Goal: Entertainment & Leisure: Browse casually

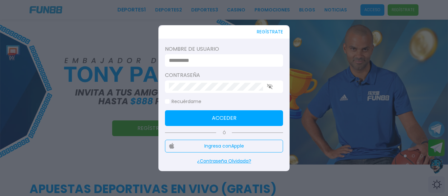
type input "**********"
click at [243, 116] on button "Acceder" at bounding box center [224, 118] width 118 height 16
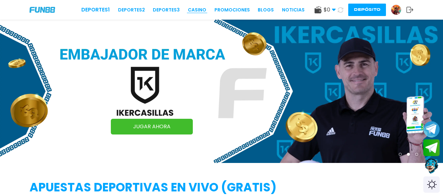
click at [190, 9] on link "CASINO" at bounding box center [197, 10] width 18 height 7
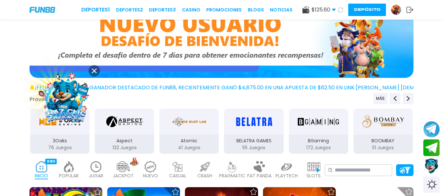
scroll to position [66, 0]
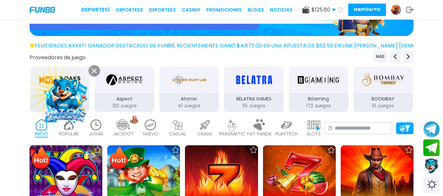
click at [90, 69] on button at bounding box center [94, 70] width 11 height 11
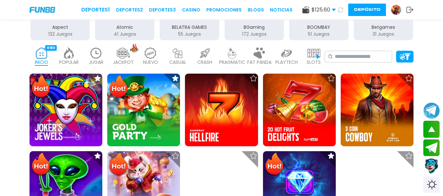
scroll to position [144, 0]
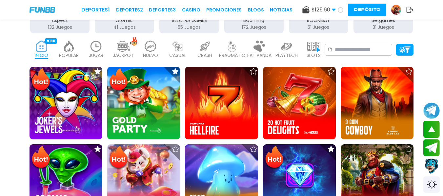
click at [94, 52] on img at bounding box center [95, 46] width 13 height 11
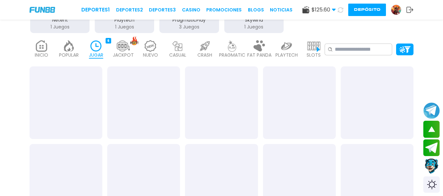
click at [69, 52] on img at bounding box center [68, 45] width 13 height 11
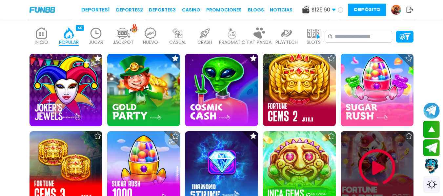
scroll to position [275, 0]
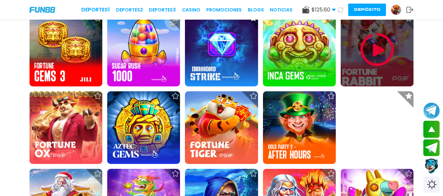
click at [378, 69] on img at bounding box center [376, 49] width 39 height 39
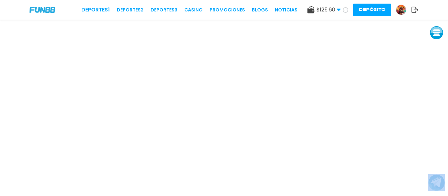
drag, startPoint x: 438, startPoint y: 6, endPoint x: 434, endPoint y: -11, distance: 17.7
click at [434, 0] on html "Deportes 1 Deportes 2 Deportes 3 CASINO Promociones BLOGS NOTICIAS $ 125.60 Din…" at bounding box center [224, 98] width 448 height 196
click at [197, 8] on link "CASINO" at bounding box center [193, 10] width 18 height 7
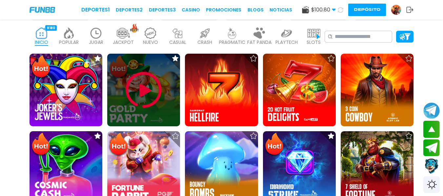
scroll to position [184, 0]
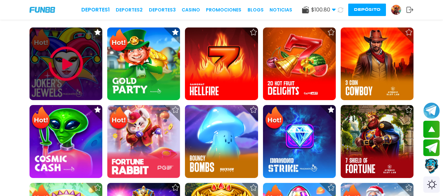
click at [62, 79] on img at bounding box center [65, 63] width 39 height 39
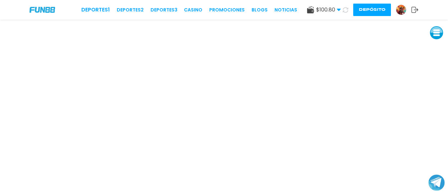
click at [413, 8] on icon at bounding box center [414, 10] width 7 height 7
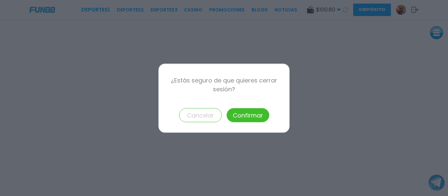
click at [240, 116] on button "Confirmar" at bounding box center [248, 115] width 43 height 14
